Goal: Task Accomplishment & Management: Manage account settings

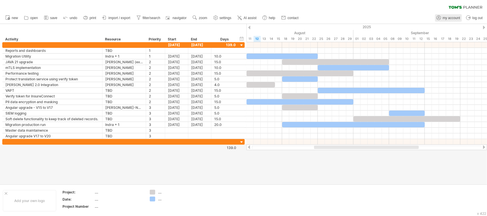
click at [448, 18] on span "my account" at bounding box center [451, 18] width 17 height 4
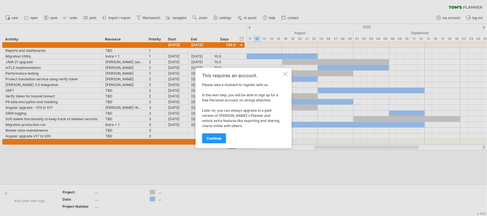
click at [284, 73] on div at bounding box center [285, 74] width 5 height 5
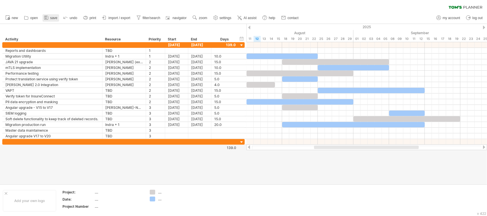
click at [47, 16] on icon at bounding box center [46, 18] width 6 height 6
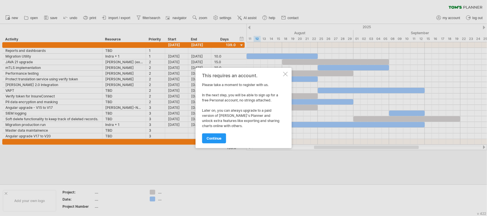
click at [287, 74] on div at bounding box center [285, 74] width 5 height 5
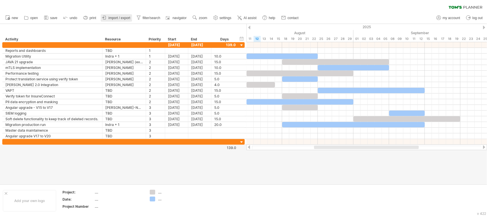
click at [119, 17] on span "import / export" at bounding box center [119, 18] width 22 height 4
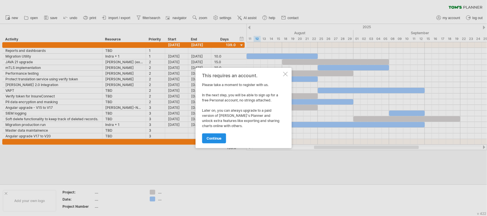
click at [218, 139] on span "continue" at bounding box center [214, 138] width 15 height 4
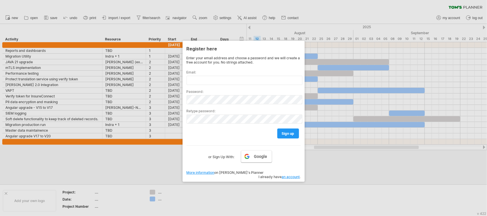
click at [247, 155] on link "Google" at bounding box center [256, 157] width 31 height 12
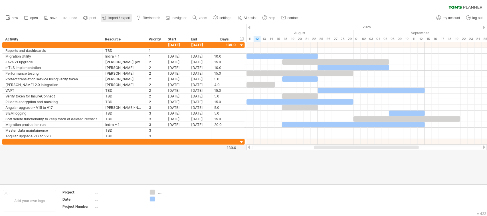
click at [122, 18] on span "import / export" at bounding box center [119, 18] width 22 height 4
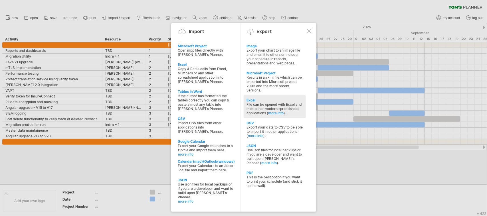
click at [261, 104] on div "File can be opened with Excel and most other modern spreadsheet applications ( …" at bounding box center [274, 108] width 56 height 13
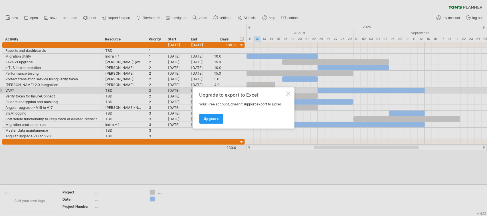
click at [287, 93] on div at bounding box center [288, 94] width 5 height 5
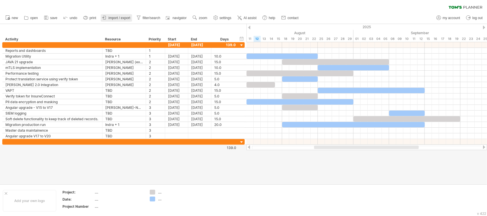
click at [117, 17] on span "import / export" at bounding box center [119, 18] width 22 height 4
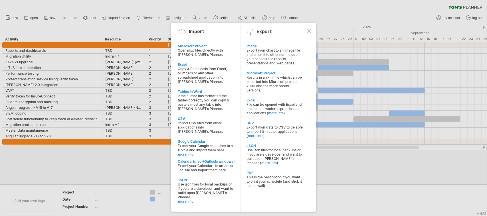
click at [130, 147] on div at bounding box center [243, 108] width 487 height 216
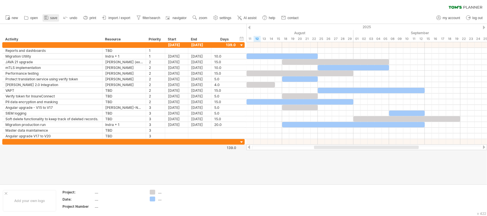
click at [47, 17] on icon at bounding box center [46, 18] width 6 height 6
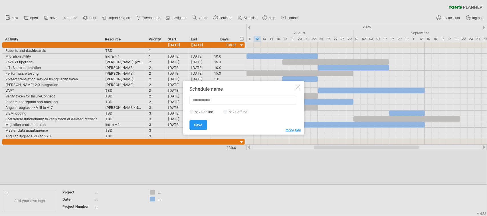
click at [203, 111] on label "save online" at bounding box center [205, 112] width 25 height 4
click at [199, 100] on input "text" at bounding box center [242, 100] width 107 height 9
type input "**********"
click at [199, 125] on span "Save" at bounding box center [198, 125] width 8 height 4
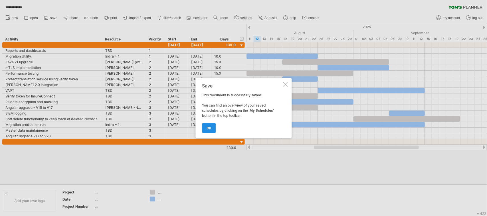
click at [207, 130] on span "ok" at bounding box center [209, 128] width 5 height 4
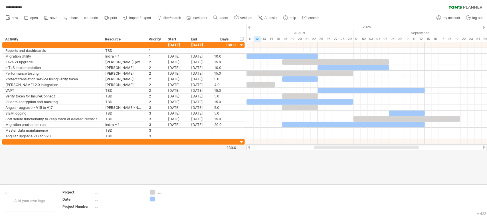
drag, startPoint x: 154, startPoint y: 2, endPoint x: 52, endPoint y: 170, distance: 196.4
click at [53, 170] on div at bounding box center [243, 104] width 487 height 160
